Goal: Use online tool/utility: Utilize a website feature to perform a specific function

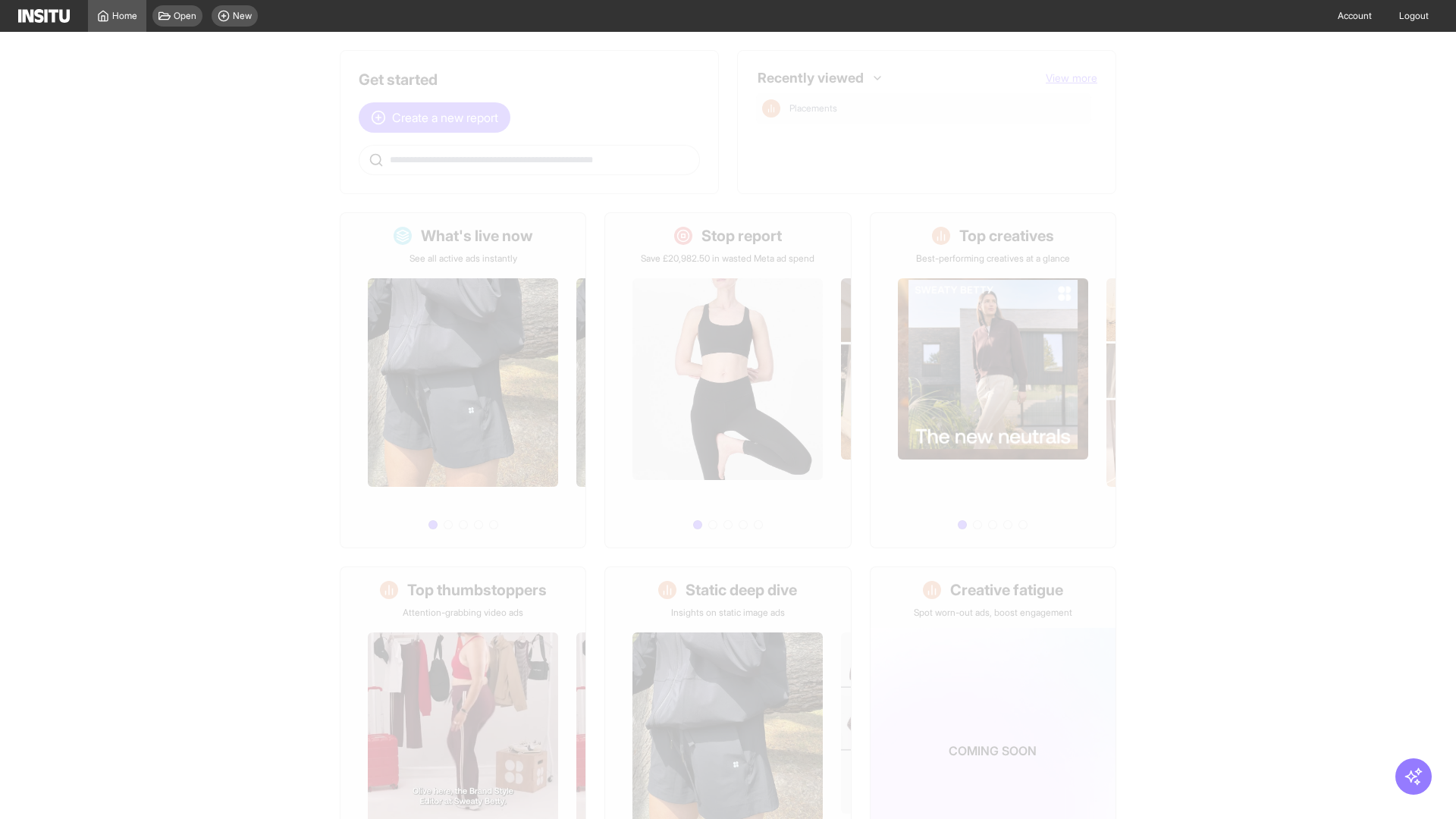
scroll to position [70, 0]
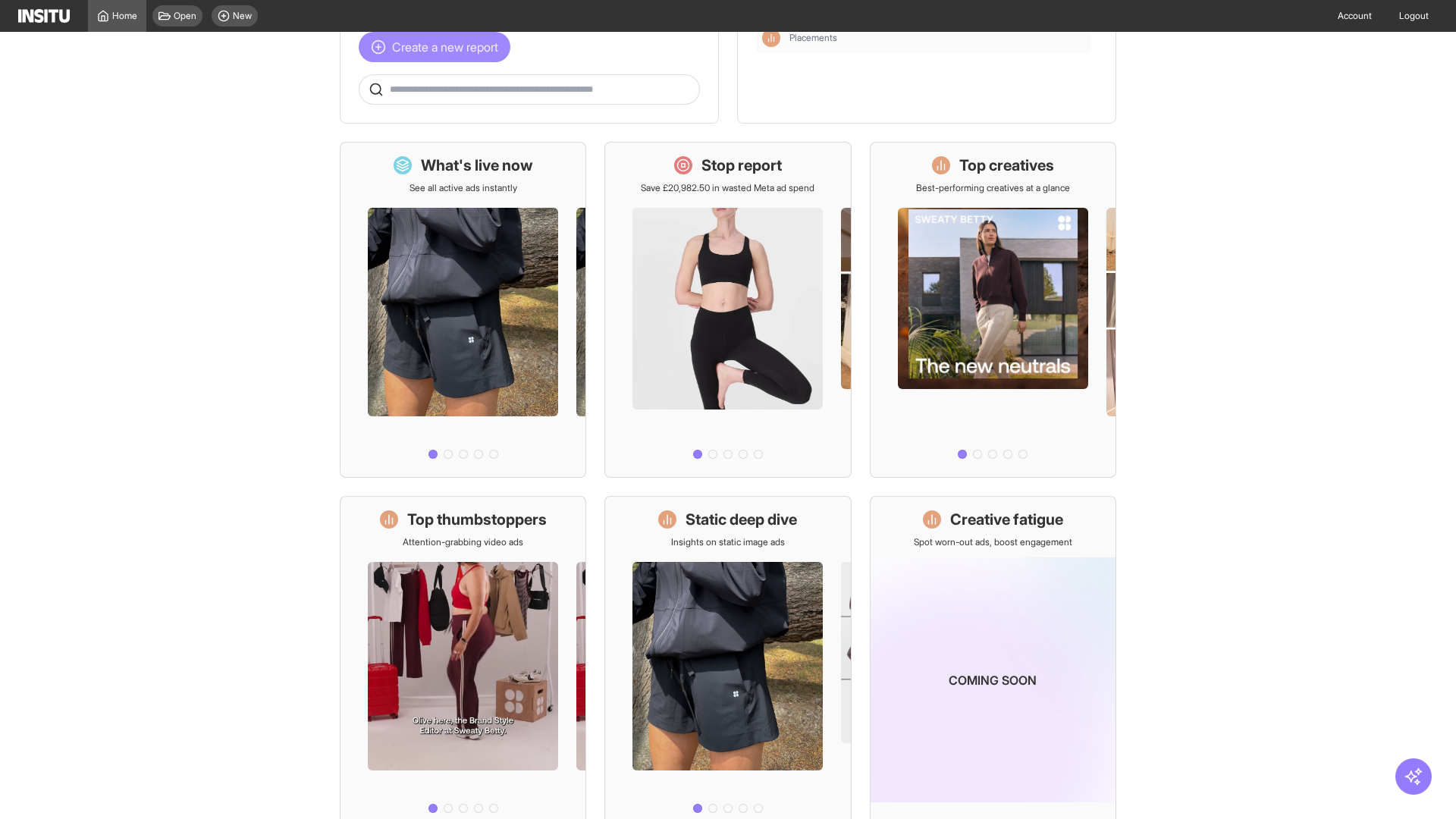
click at [438, 56] on span "Create a new report" at bounding box center [445, 47] width 106 height 19
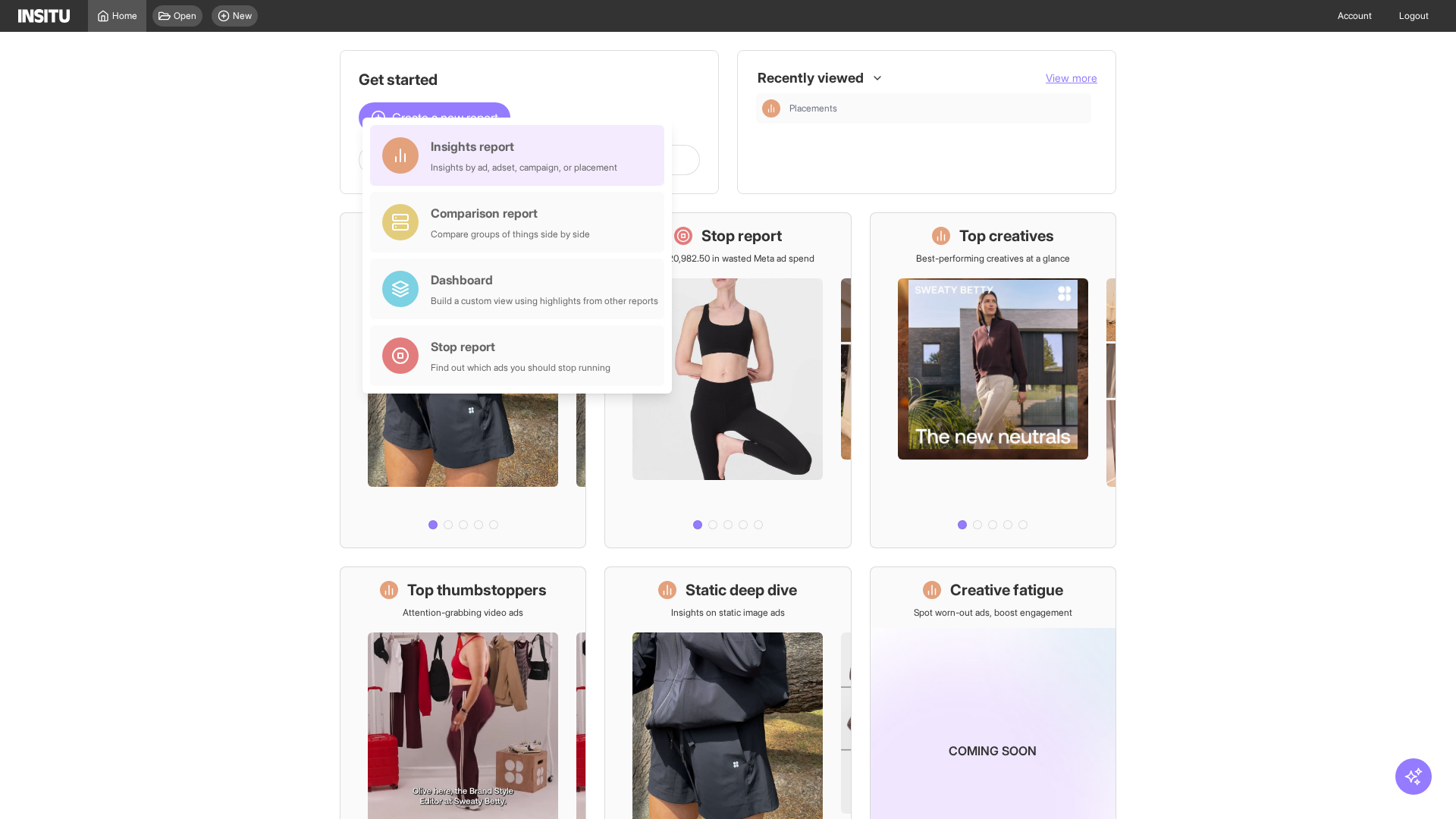
click at [521, 156] on div "Insights report Insights by ad, adset, campaign, or placement" at bounding box center [523, 155] width 187 height 36
